Goal: Information Seeking & Learning: Learn about a topic

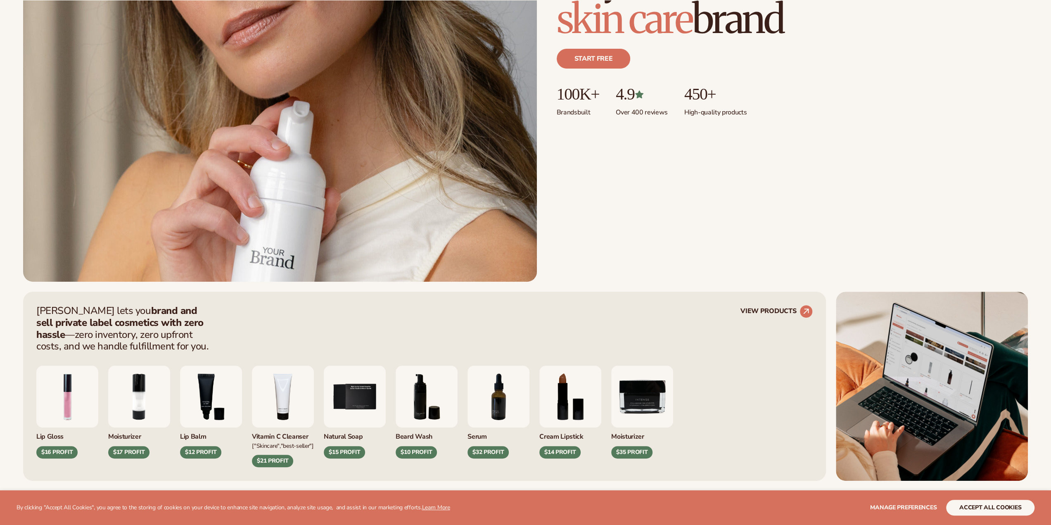
scroll to position [413, 0]
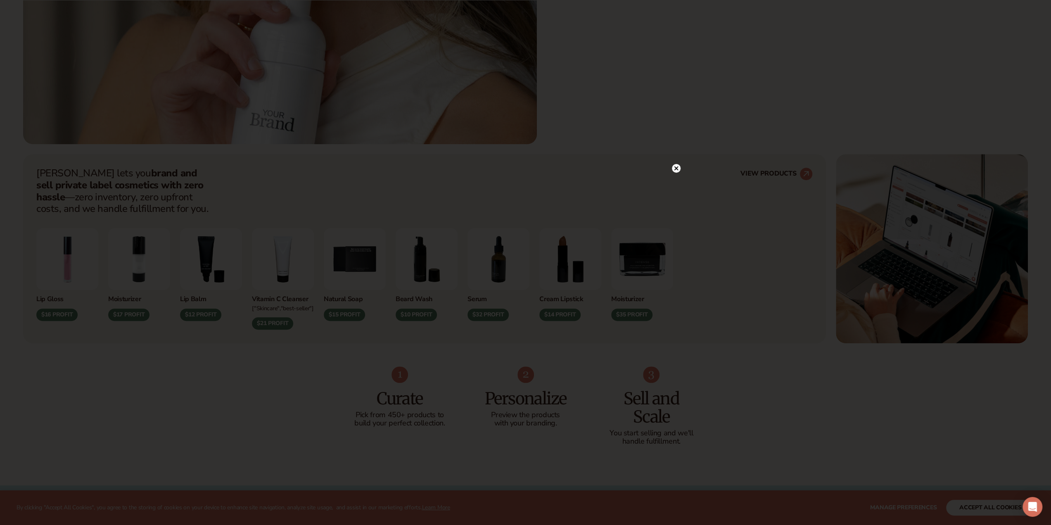
click at [678, 166] on circle at bounding box center [676, 168] width 9 height 9
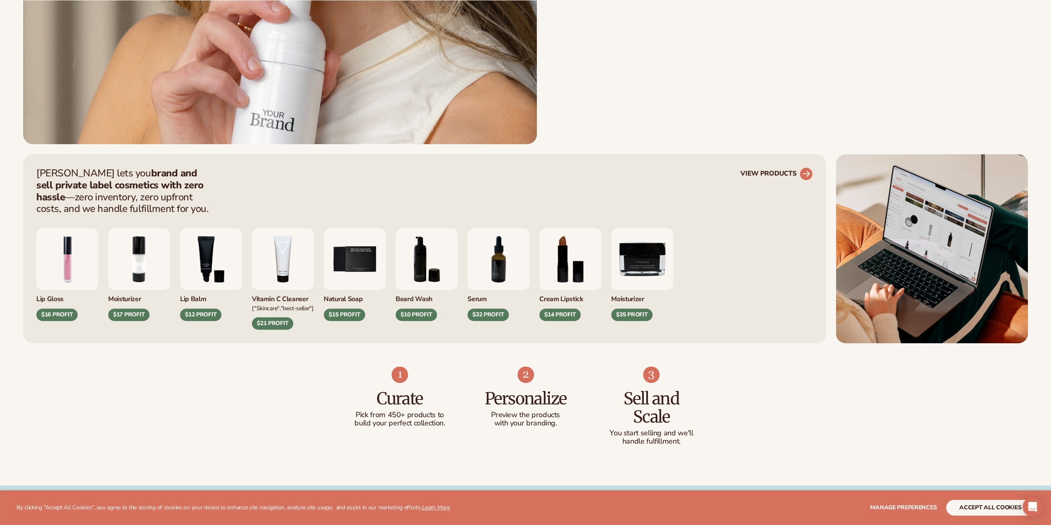
click at [769, 170] on link "VIEW PRODUCTS" at bounding box center [776, 173] width 72 height 13
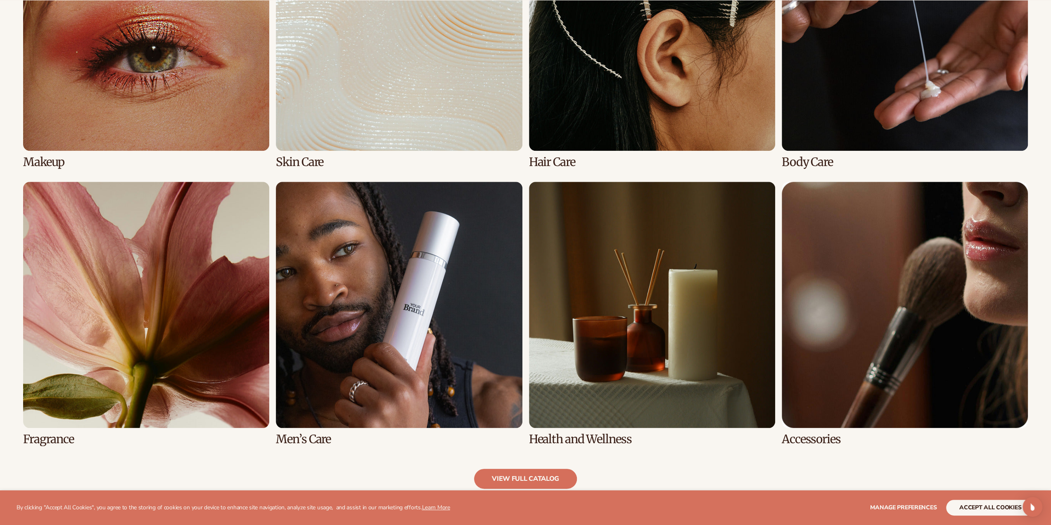
scroll to position [826, 0]
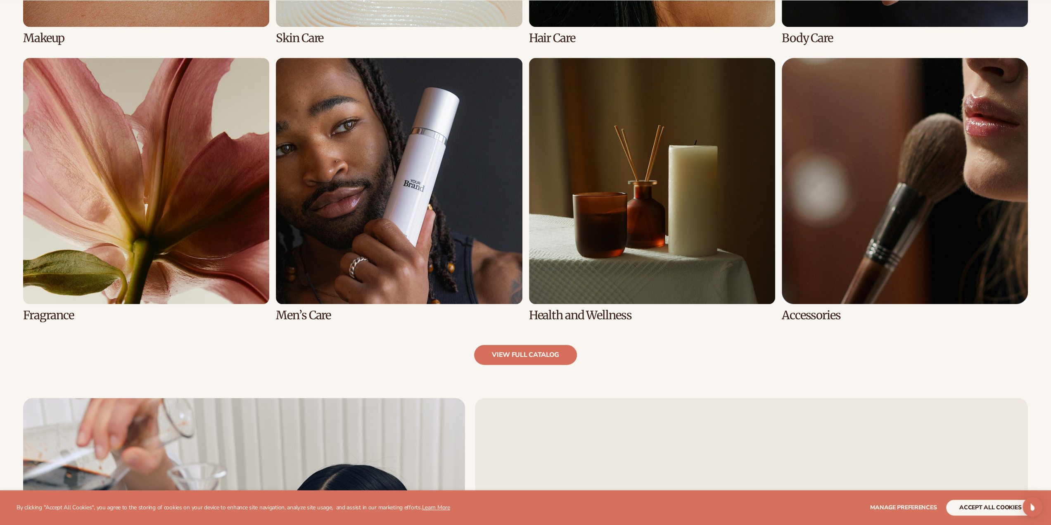
click at [381, 240] on link "6 / 8" at bounding box center [399, 190] width 246 height 264
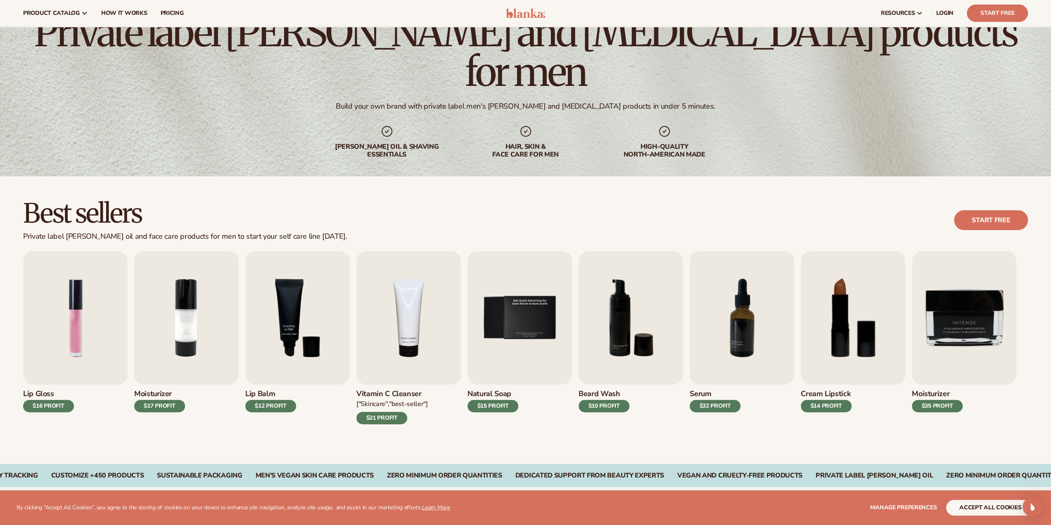
scroll to position [33, 0]
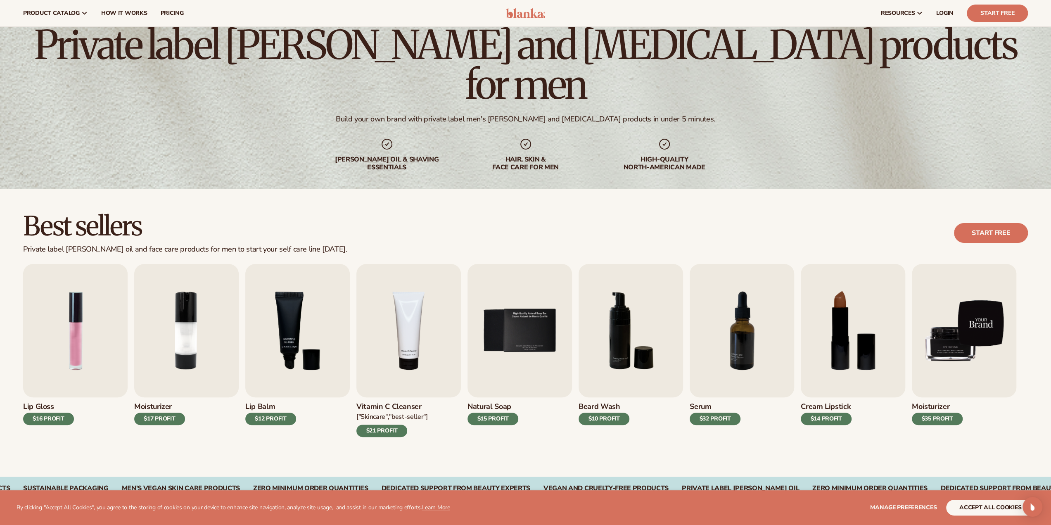
click at [992, 325] on img "9 / 9" at bounding box center [964, 330] width 104 height 133
click at [992, 336] on img "9 / 9" at bounding box center [964, 330] width 104 height 133
click at [970, 371] on img "9 / 9" at bounding box center [964, 330] width 104 height 133
click at [949, 333] on img "9 / 9" at bounding box center [964, 330] width 104 height 133
